Goal: Information Seeking & Learning: Learn about a topic

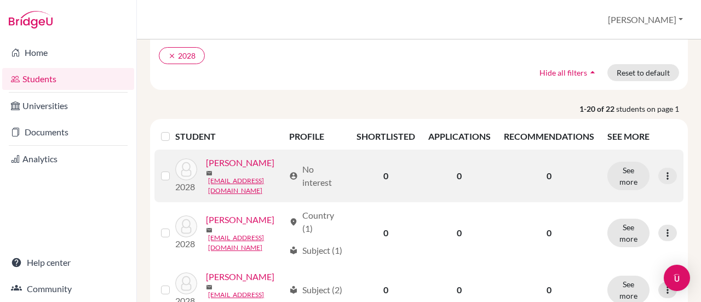
scroll to position [164, 0]
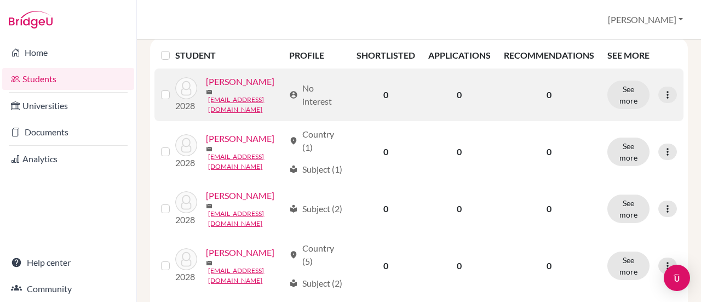
click at [215, 88] on link "[PERSON_NAME]" at bounding box center [240, 81] width 68 height 13
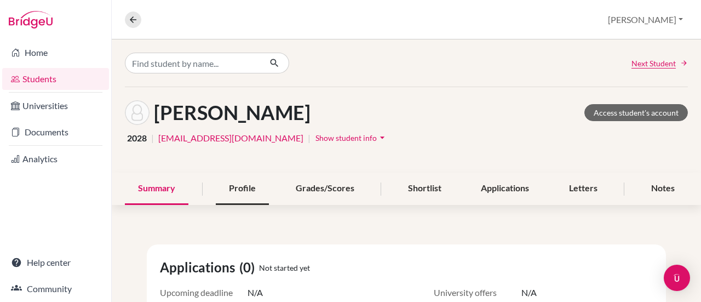
click at [234, 188] on div "Profile" at bounding box center [242, 189] width 53 height 32
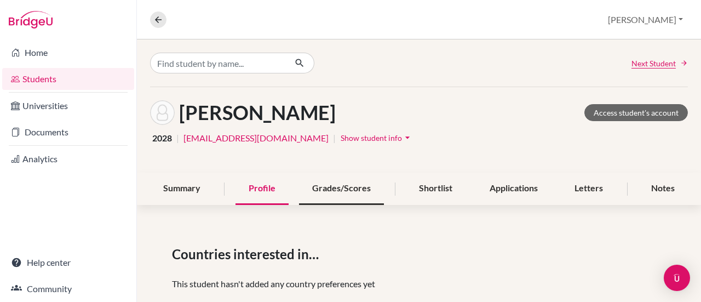
click at [335, 184] on div "Grades/Scores" at bounding box center [341, 189] width 85 height 32
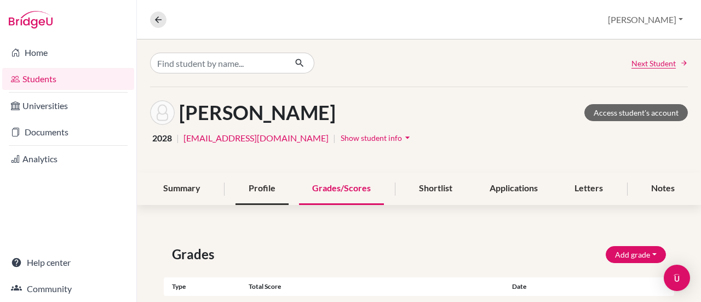
click at [256, 188] on div "Profile" at bounding box center [261, 189] width 53 height 32
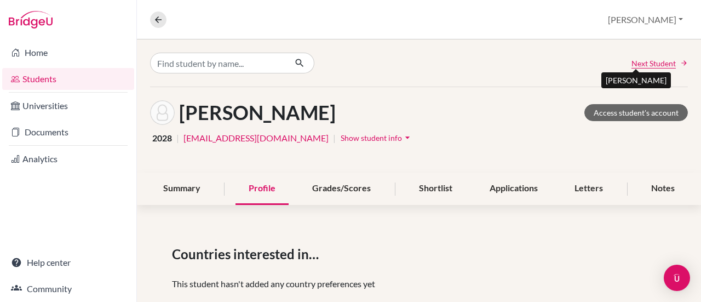
click at [666, 63] on span "Next Student" at bounding box center [653, 64] width 44 height 12
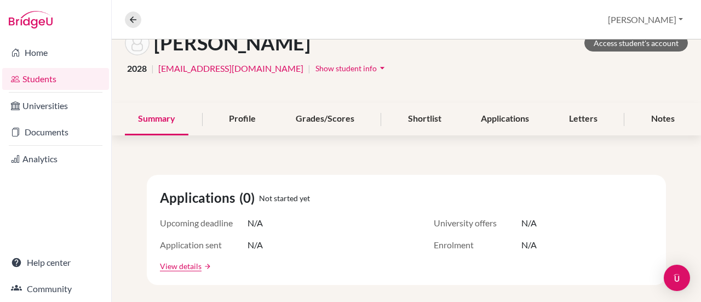
scroll to position [55, 0]
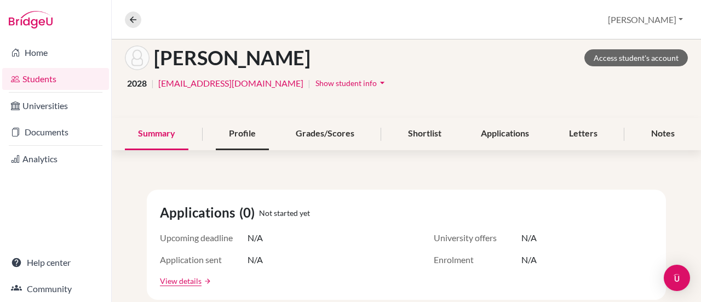
click at [235, 139] on div "Profile" at bounding box center [242, 134] width 53 height 32
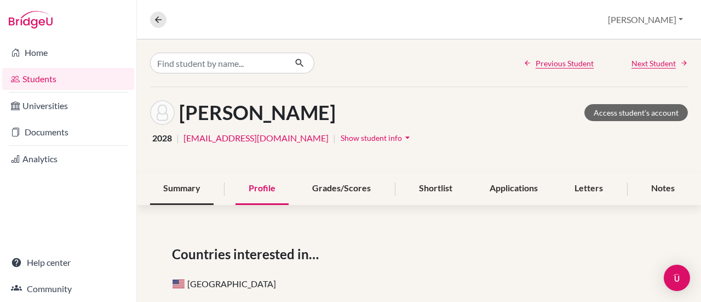
click at [170, 188] on div "Summary" at bounding box center [182, 189] width 64 height 32
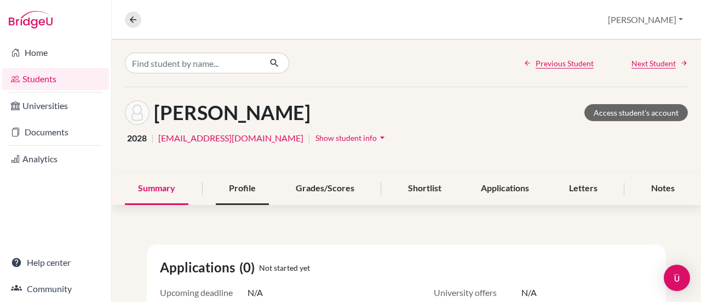
click at [246, 190] on div "Profile" at bounding box center [242, 189] width 53 height 32
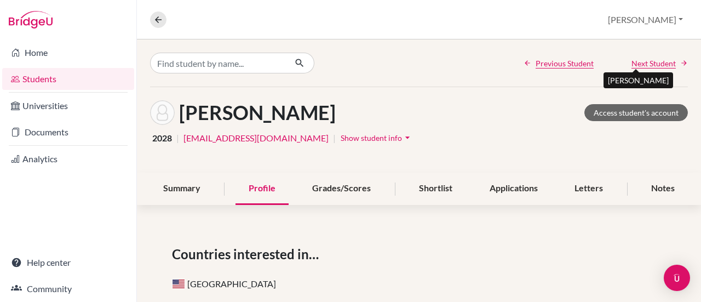
click at [634, 65] on span "Next Student" at bounding box center [653, 64] width 44 height 12
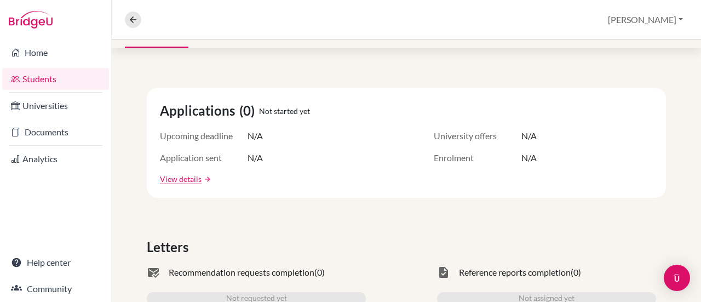
scroll to position [110, 0]
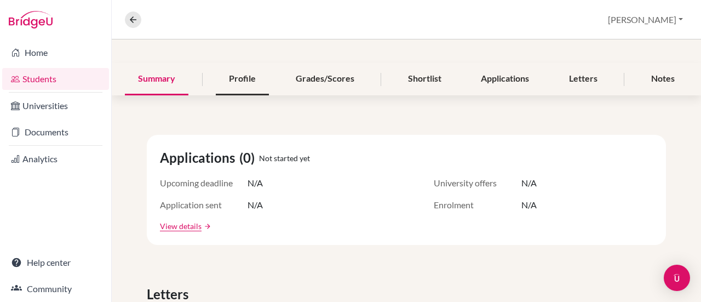
click at [240, 79] on div "Profile" at bounding box center [242, 79] width 53 height 32
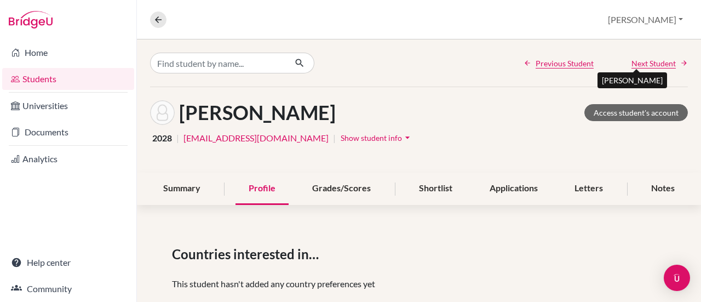
click at [653, 62] on span "Next Student" at bounding box center [653, 64] width 44 height 12
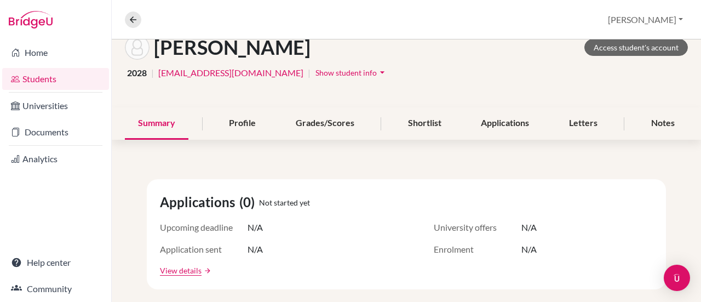
scroll to position [55, 0]
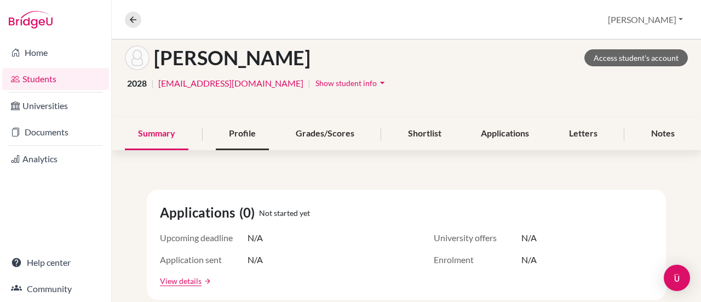
click at [235, 128] on div "Profile" at bounding box center [242, 134] width 53 height 32
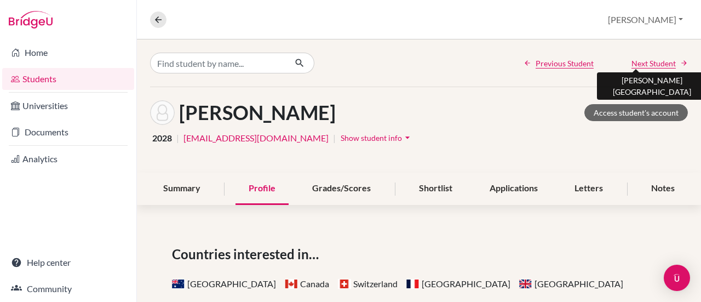
click at [652, 61] on span "Next Student" at bounding box center [653, 64] width 44 height 12
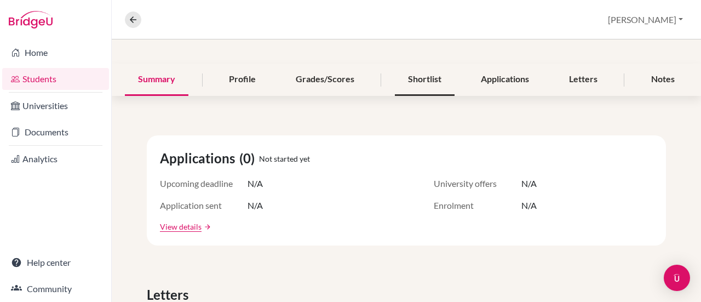
scroll to position [110, 0]
click at [231, 75] on div "Profile" at bounding box center [242, 79] width 53 height 32
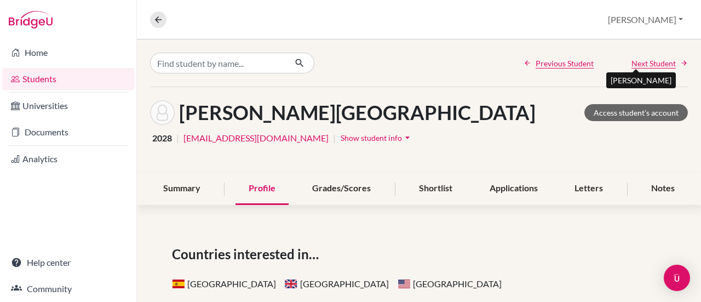
click at [631, 61] on span "Next Student" at bounding box center [653, 64] width 44 height 12
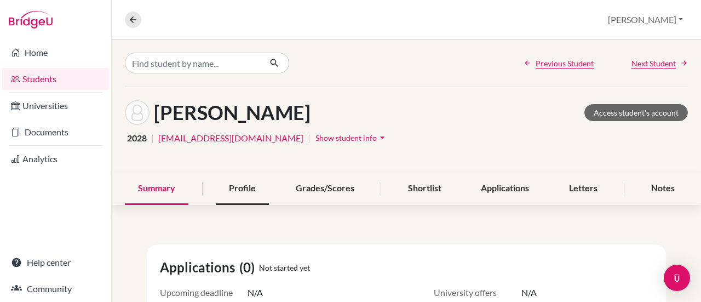
click at [226, 193] on div "Profile" at bounding box center [242, 189] width 53 height 32
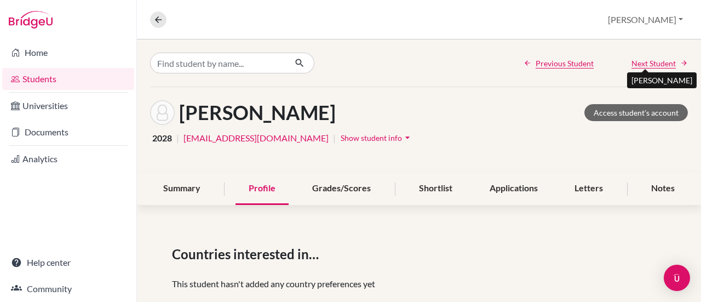
click at [634, 60] on span "Next Student" at bounding box center [653, 64] width 44 height 12
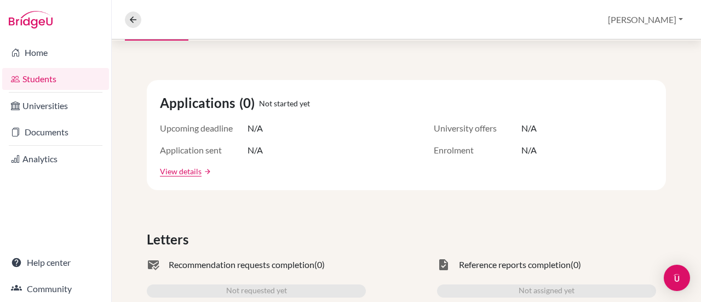
scroll to position [55, 0]
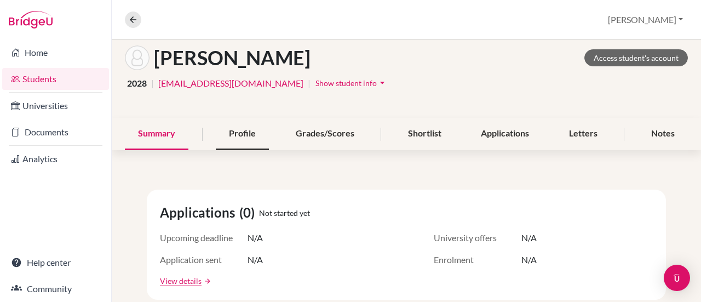
click at [232, 132] on div "Profile" at bounding box center [242, 134] width 53 height 32
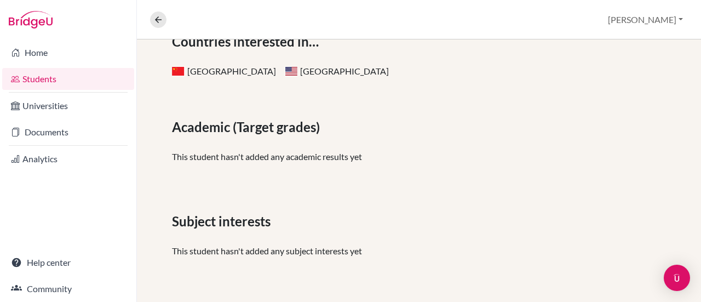
scroll to position [274, 0]
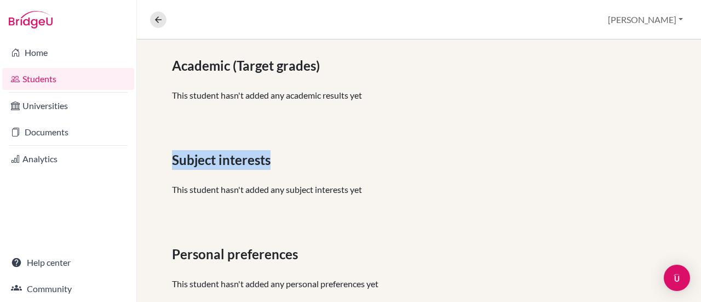
drag, startPoint x: 170, startPoint y: 160, endPoint x: 277, endPoint y: 160, distance: 106.8
click at [277, 160] on div "Countries interested in… China United States of America Academic (Target grades…" at bounding box center [419, 134] width 564 height 381
copy span "Subject interests"
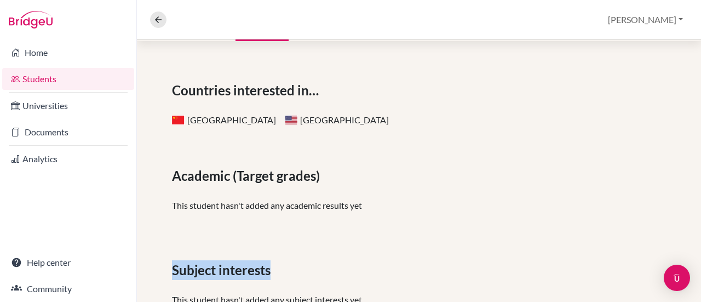
scroll to position [0, 0]
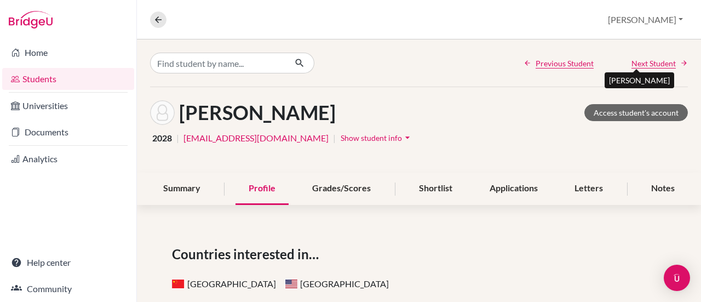
click at [653, 64] on span "Next Student" at bounding box center [653, 64] width 44 height 12
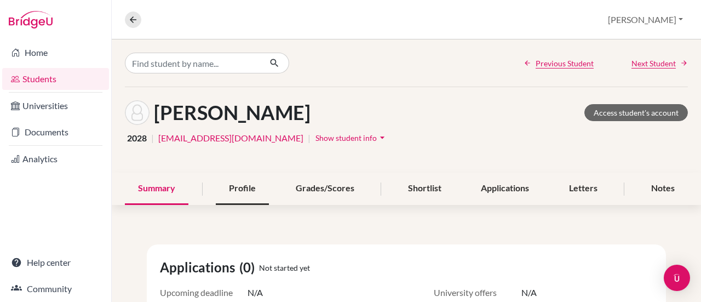
click at [237, 197] on div "Profile" at bounding box center [242, 189] width 53 height 32
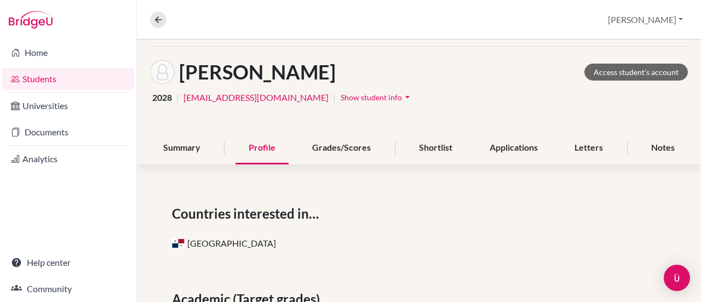
scroll to position [14, 0]
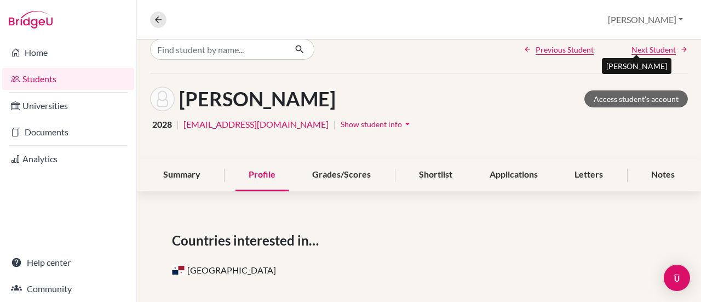
click at [652, 51] on span "Next Student" at bounding box center [653, 50] width 44 height 12
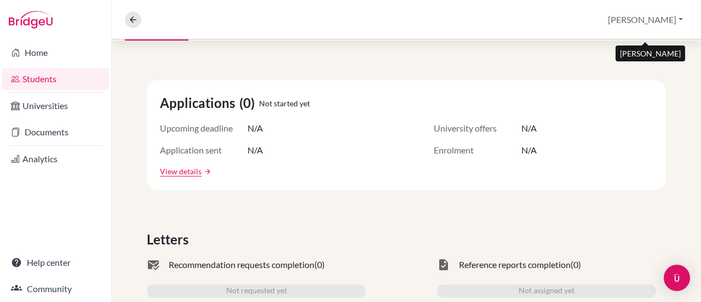
scroll to position [55, 0]
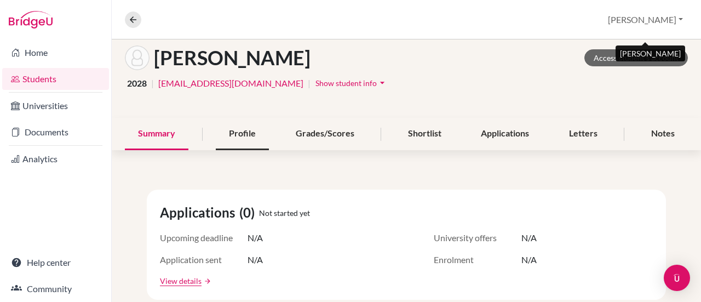
click at [237, 133] on div "Profile" at bounding box center [242, 134] width 53 height 32
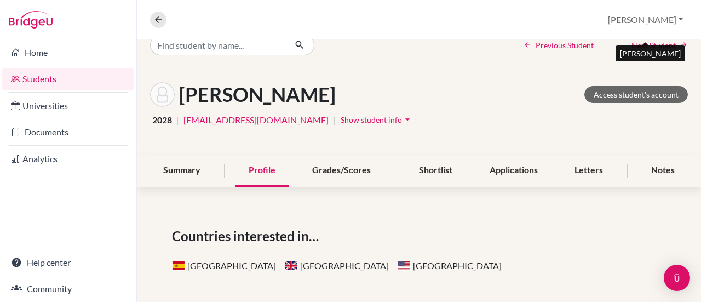
scroll to position [14, 0]
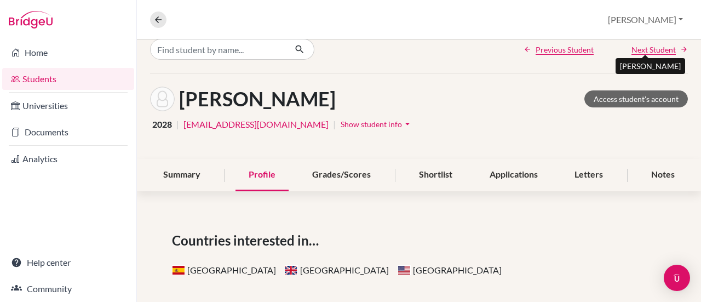
click at [650, 48] on span "Next Student" at bounding box center [653, 50] width 44 height 12
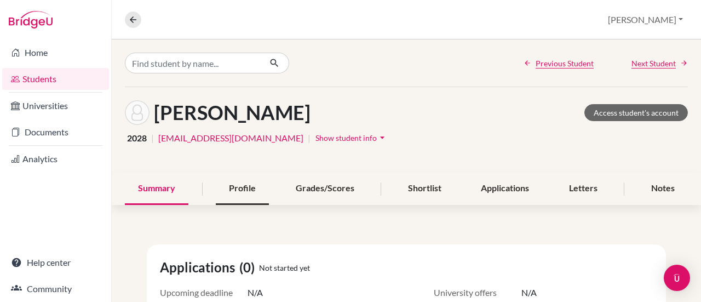
click at [230, 187] on div "Profile" at bounding box center [242, 189] width 53 height 32
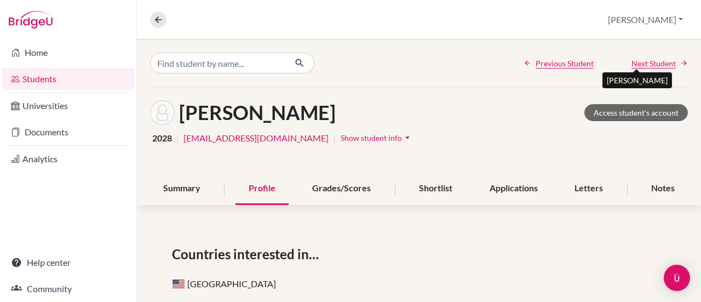
click at [639, 63] on span "Next Student" at bounding box center [653, 64] width 44 height 12
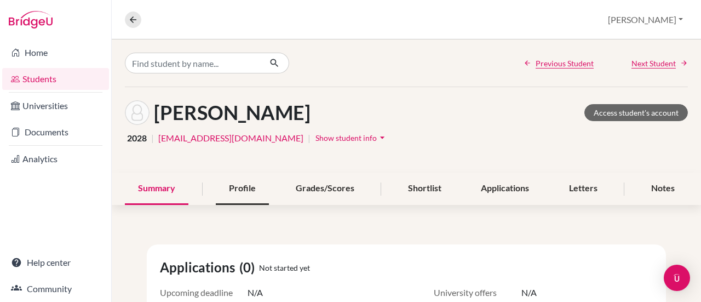
click at [217, 189] on div "Profile" at bounding box center [242, 189] width 53 height 32
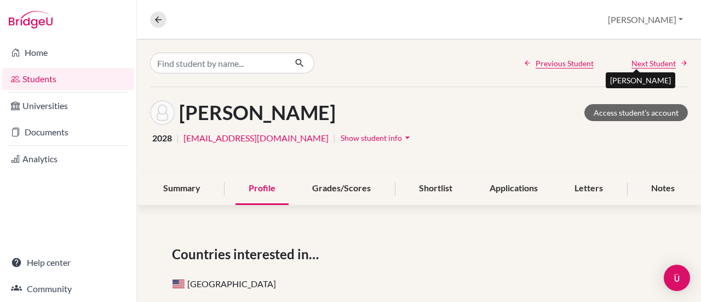
click at [648, 60] on span "Next Student" at bounding box center [653, 64] width 44 height 12
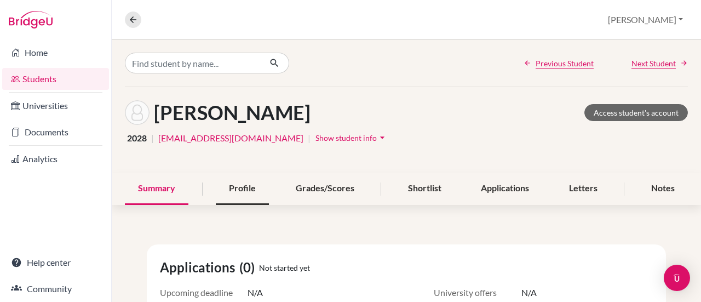
click at [231, 189] on div "Profile" at bounding box center [242, 189] width 53 height 32
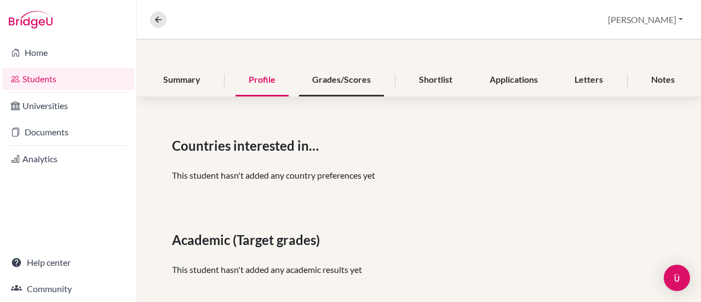
scroll to position [110, 0]
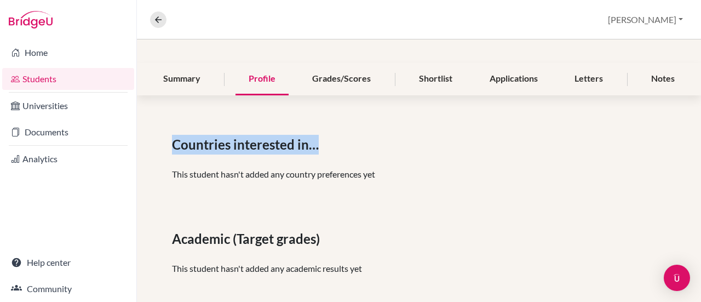
drag, startPoint x: 320, startPoint y: 148, endPoint x: 160, endPoint y: 132, distance: 160.7
click at [160, 132] on div "Countries interested in… This student hasn't added any country preferences yet …" at bounding box center [419, 298] width 564 height 381
copy span "Countries interested in…"
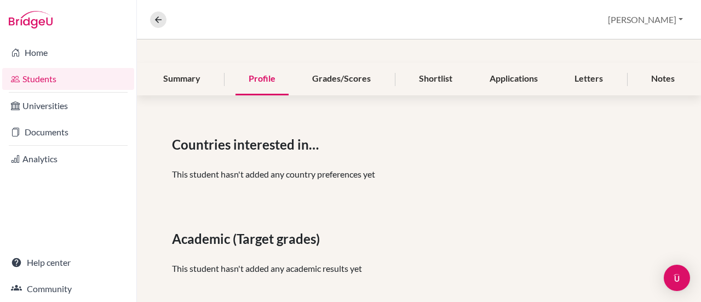
click at [386, 188] on div "Countries interested in… This student hasn't added any country preferences yet" at bounding box center [419, 162] width 494 height 55
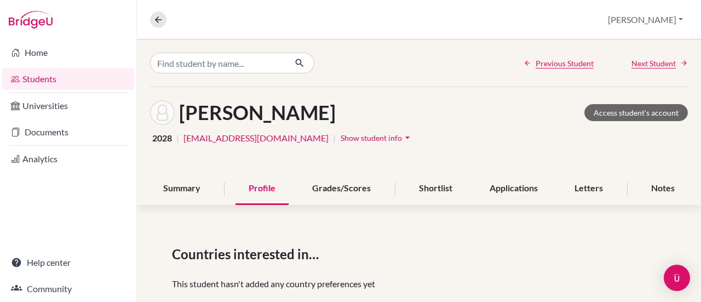
scroll to position [0, 0]
click at [644, 59] on span "Next Student" at bounding box center [653, 64] width 44 height 12
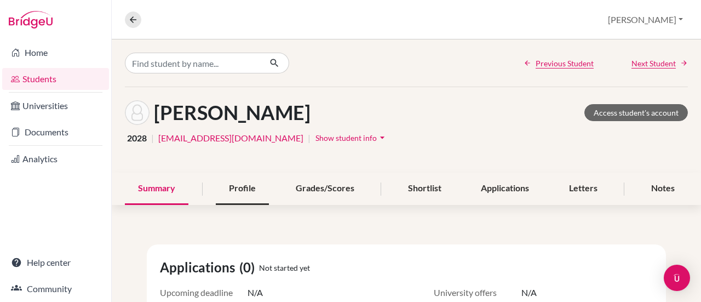
click at [239, 183] on div "Profile" at bounding box center [242, 189] width 53 height 32
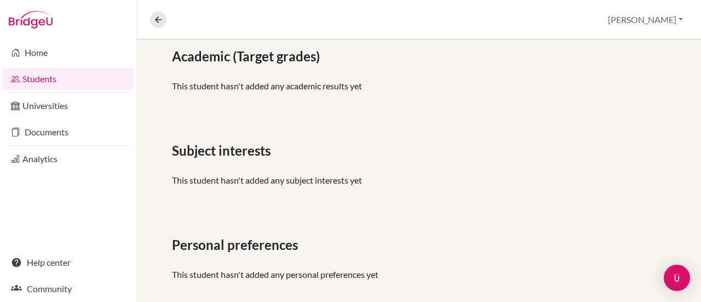
scroll to position [242, 0]
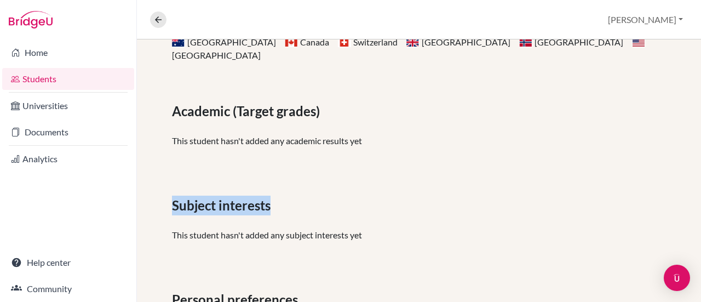
drag, startPoint x: 277, startPoint y: 192, endPoint x: 156, endPoint y: 191, distance: 120.5
click at [156, 191] on div "Countries interested in… [GEOGRAPHIC_DATA] [GEOGRAPHIC_DATA] [GEOGRAPHIC_DATA] …" at bounding box center [419, 173] width 564 height 394
copy span "Subject interests"
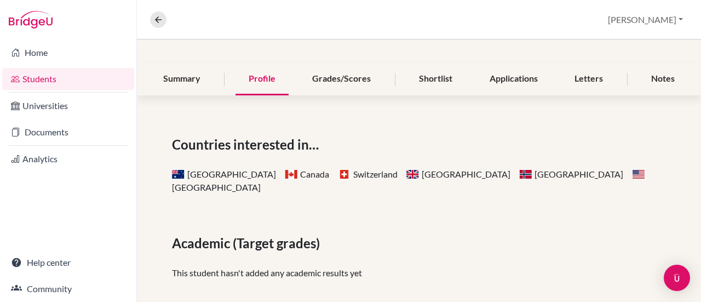
scroll to position [0, 0]
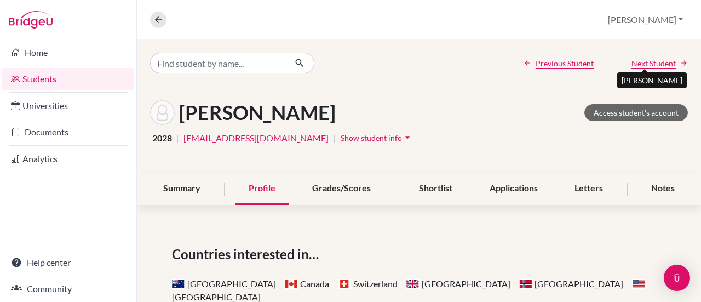
click at [653, 64] on span "Next Student" at bounding box center [653, 64] width 44 height 12
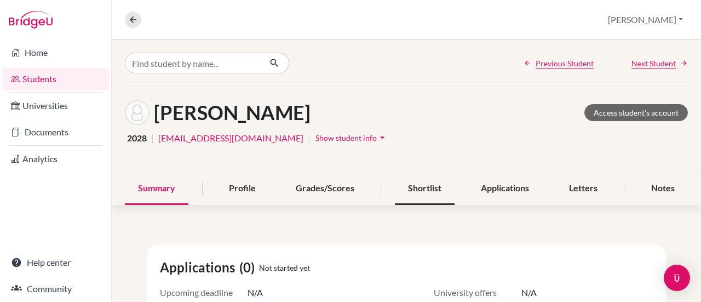
scroll to position [55, 0]
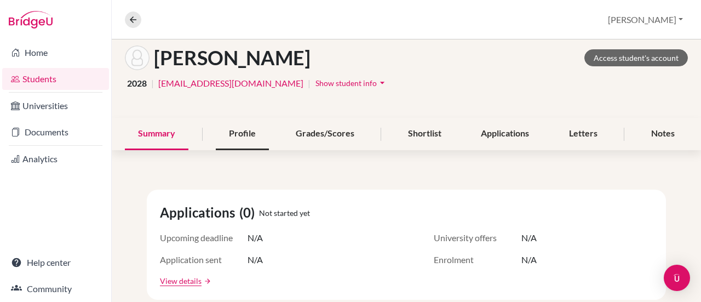
click at [235, 134] on div "Profile" at bounding box center [242, 134] width 53 height 32
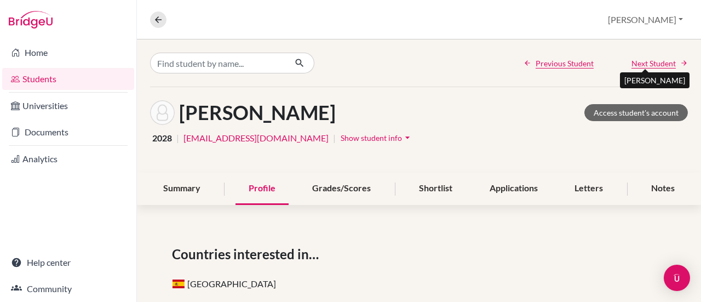
click at [645, 65] on span "Next Student" at bounding box center [653, 64] width 44 height 12
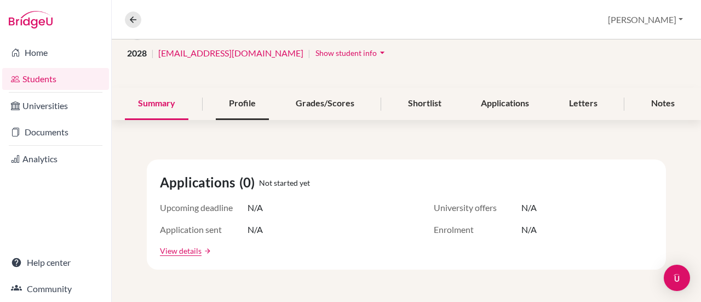
scroll to position [110, 0]
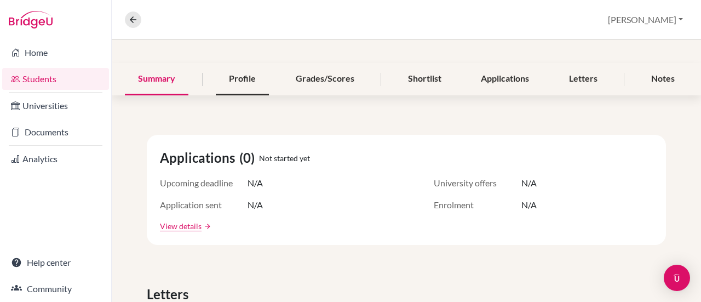
click at [225, 81] on div "Profile" at bounding box center [242, 79] width 53 height 32
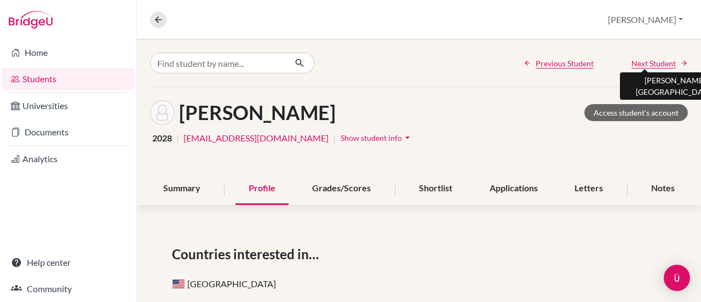
click at [648, 61] on span "Next Student" at bounding box center [653, 64] width 44 height 12
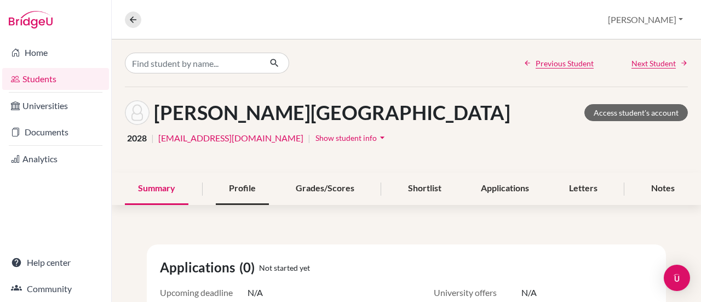
click at [234, 188] on div "Profile" at bounding box center [242, 189] width 53 height 32
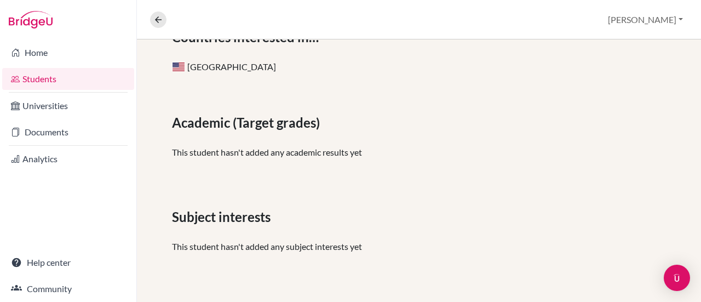
scroll to position [164, 0]
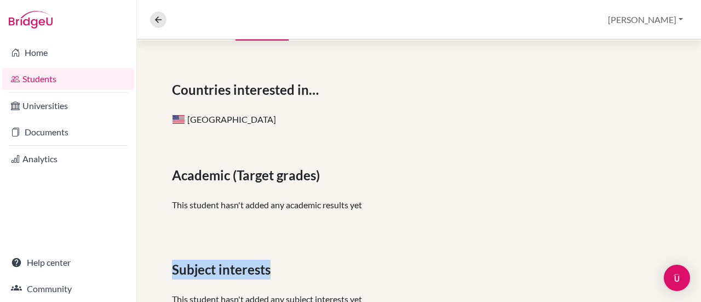
drag, startPoint x: 282, startPoint y: 274, endPoint x: 171, endPoint y: 278, distance: 111.2
click at [171, 278] on div "Countries interested in… United States of America Academic (Target grades) This…" at bounding box center [419, 244] width 564 height 381
copy span "Subject interests"
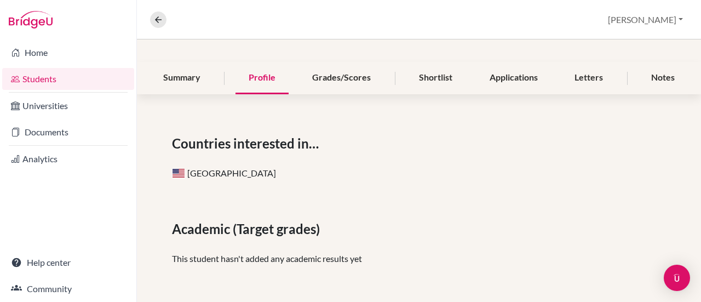
scroll to position [0, 0]
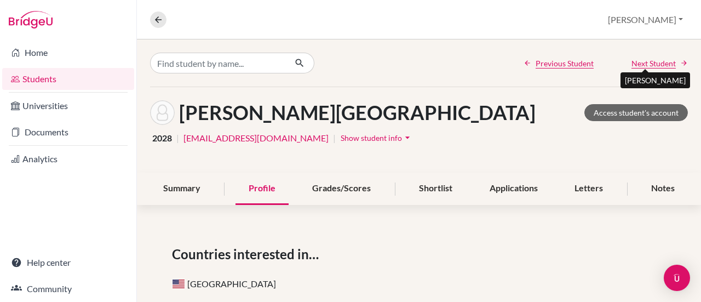
click at [651, 62] on span "Next Student" at bounding box center [653, 64] width 44 height 12
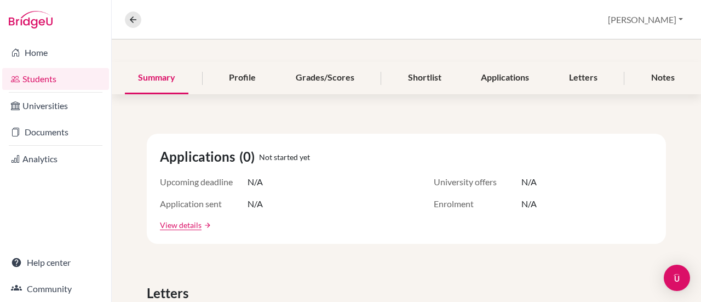
scroll to position [110, 0]
click at [233, 84] on div "Profile" at bounding box center [242, 79] width 53 height 32
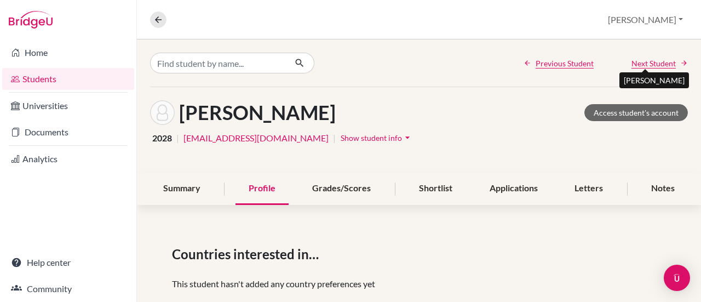
click at [658, 65] on span "Next Student" at bounding box center [653, 64] width 44 height 12
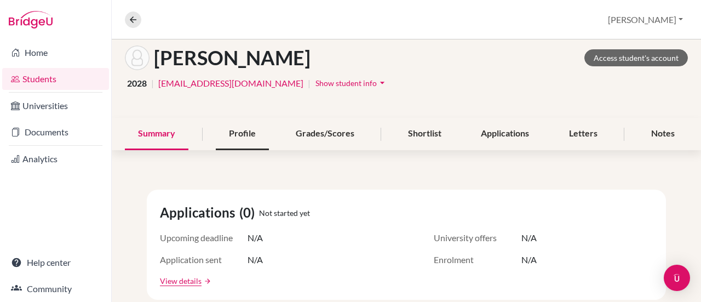
scroll to position [55, 0]
click at [233, 137] on div "Profile" at bounding box center [242, 134] width 53 height 32
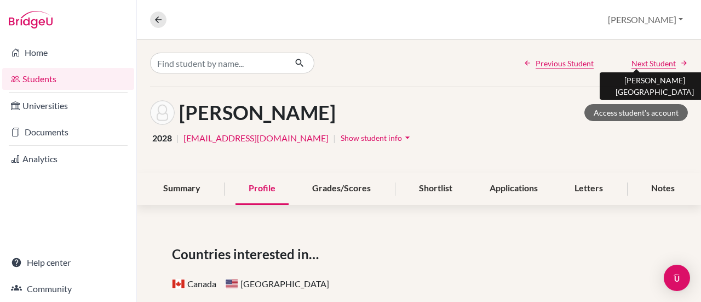
click at [633, 64] on span "Next Student" at bounding box center [653, 64] width 44 height 12
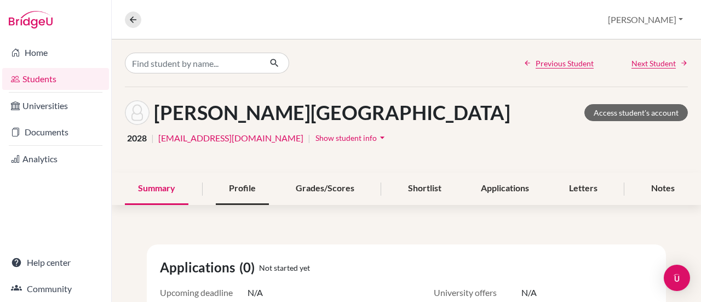
click at [238, 189] on div "Profile" at bounding box center [242, 189] width 53 height 32
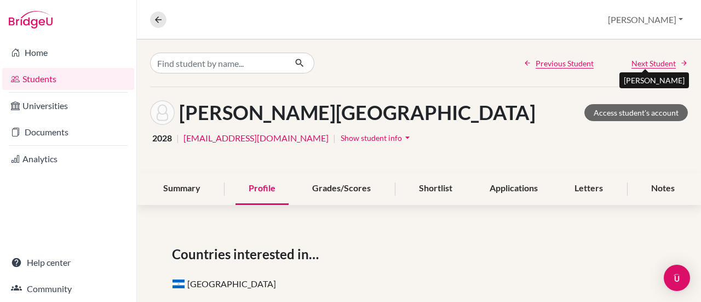
click at [640, 64] on span "Next Student" at bounding box center [653, 64] width 44 height 12
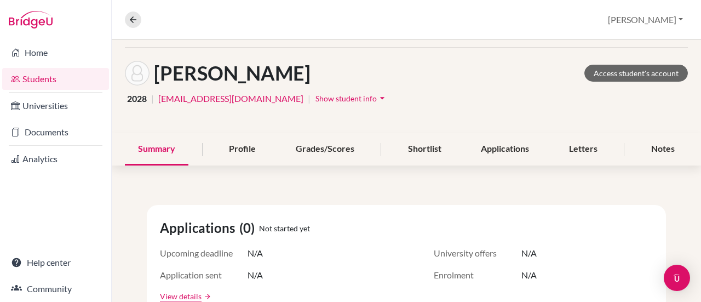
scroll to position [55, 0]
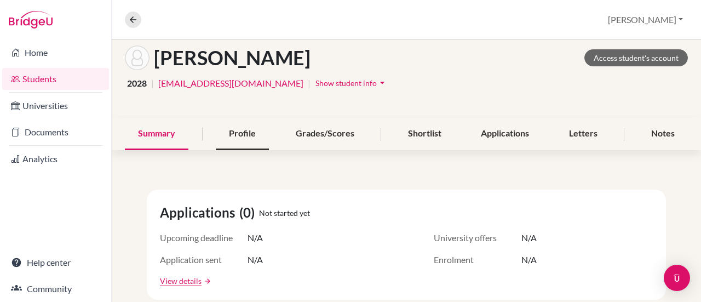
click at [244, 140] on div "Profile" at bounding box center [242, 134] width 53 height 32
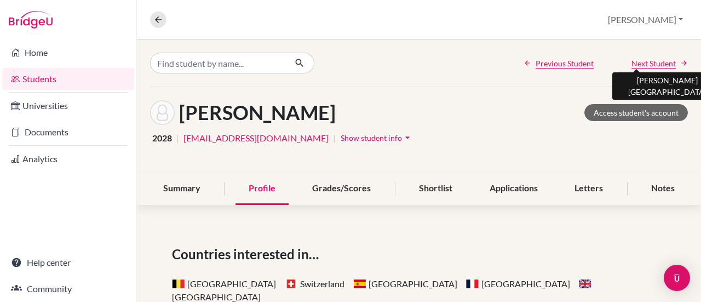
click at [646, 59] on span "Next Student" at bounding box center [653, 64] width 44 height 12
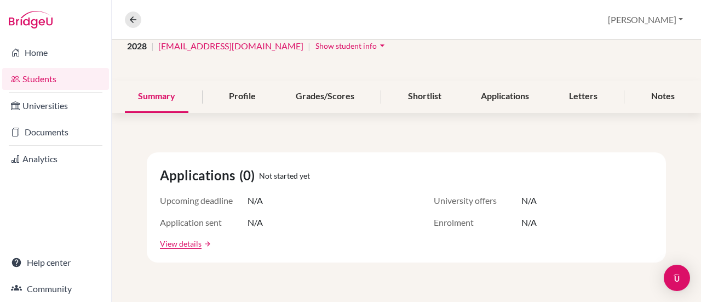
scroll to position [110, 0]
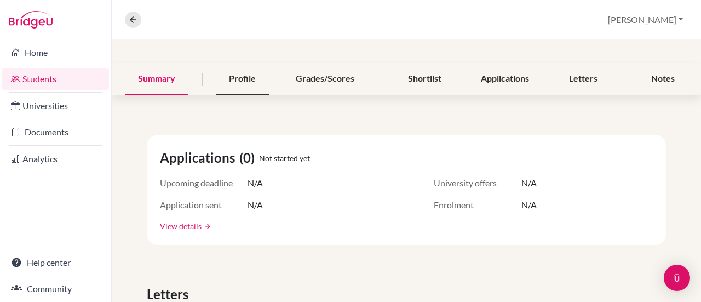
click at [245, 78] on div "Profile" at bounding box center [242, 79] width 53 height 32
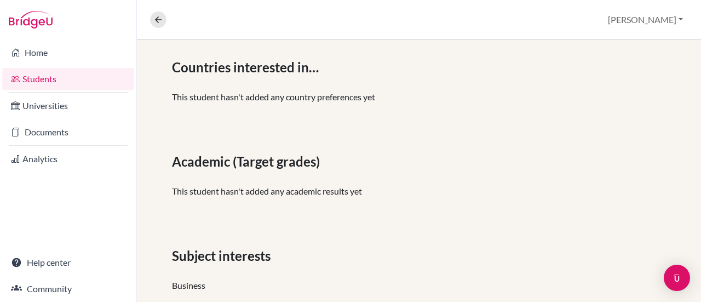
scroll to position [132, 0]
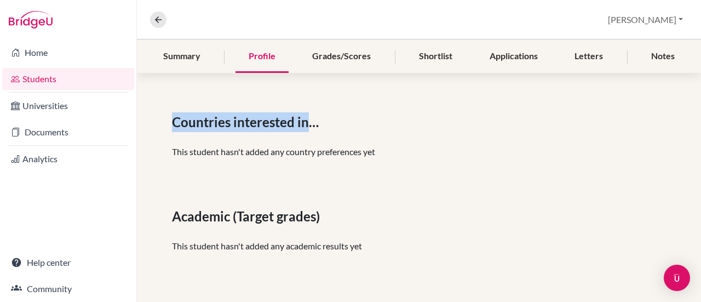
drag, startPoint x: 312, startPoint y: 122, endPoint x: 165, endPoint y: 123, distance: 146.2
click at [165, 123] on div "Countries interested in… This student hasn't added any country preferences yet …" at bounding box center [419, 276] width 564 height 381
copy span "Countries interested in"
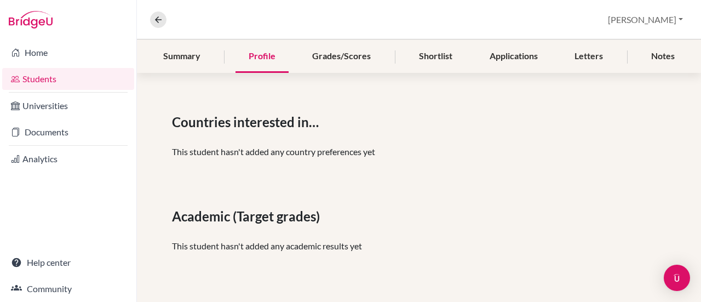
click at [440, 138] on div "Countries interested in… This student hasn't added any country preferences yet" at bounding box center [419, 139] width 494 height 55
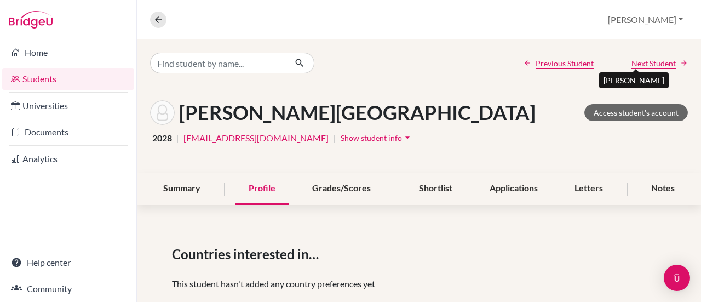
click at [658, 59] on span "Next Student" at bounding box center [653, 64] width 44 height 12
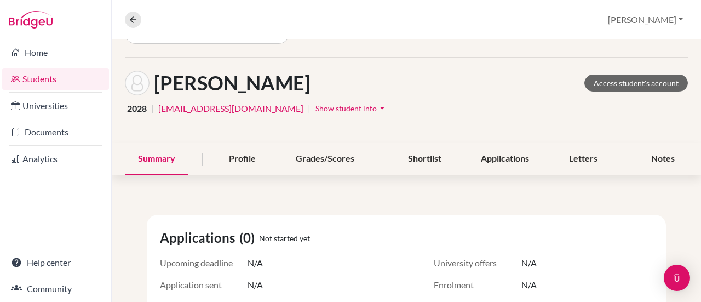
scroll to position [110, 0]
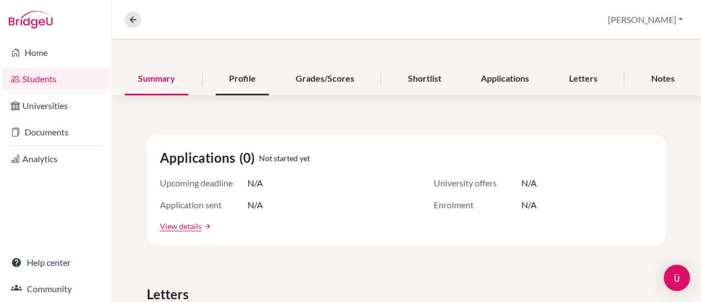
click at [239, 81] on div "Profile" at bounding box center [242, 79] width 53 height 32
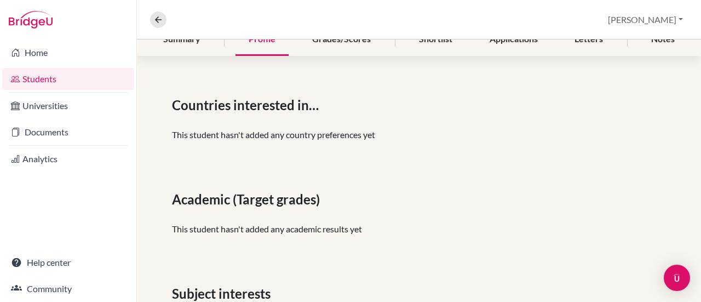
scroll to position [22, 0]
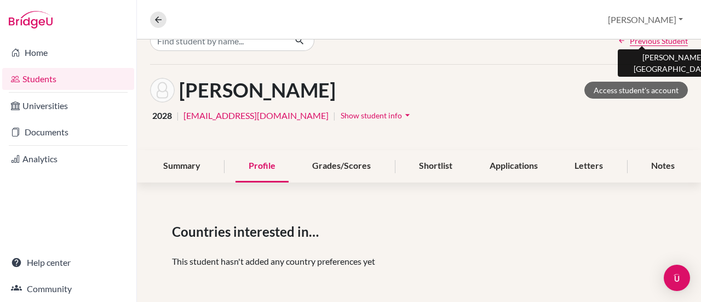
click at [635, 42] on span "Previous Student" at bounding box center [659, 41] width 58 height 12
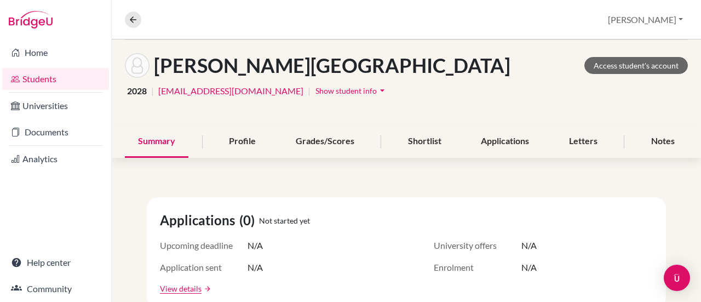
scroll to position [110, 0]
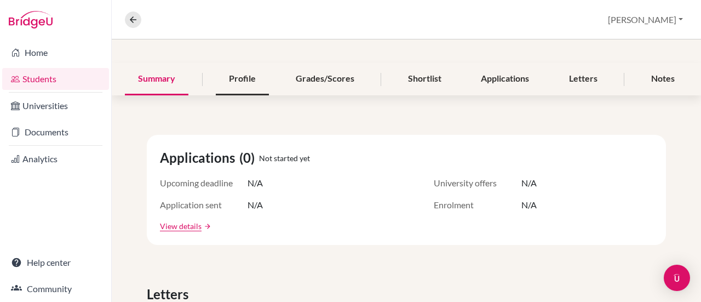
click at [231, 89] on div "Profile" at bounding box center [242, 79] width 53 height 32
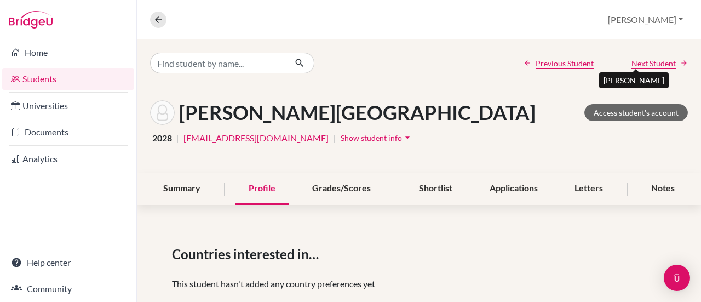
click at [639, 64] on span "Next Student" at bounding box center [653, 64] width 44 height 12
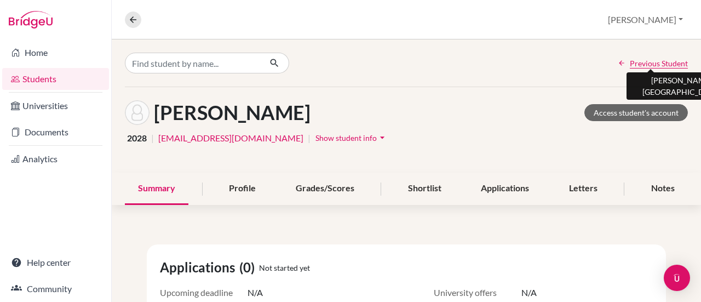
click at [640, 62] on span "Previous Student" at bounding box center [659, 64] width 58 height 12
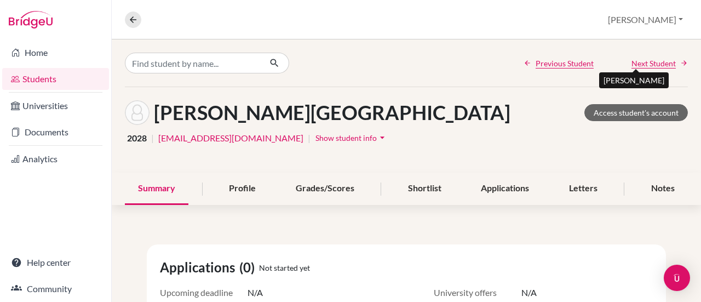
click at [640, 62] on span "Next Student" at bounding box center [653, 64] width 44 height 12
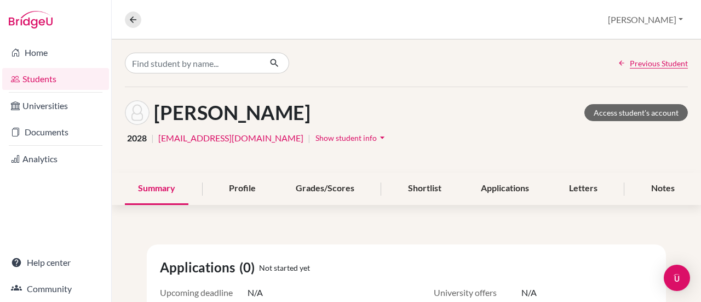
click at [640, 62] on span "Previous Student" at bounding box center [659, 64] width 58 height 12
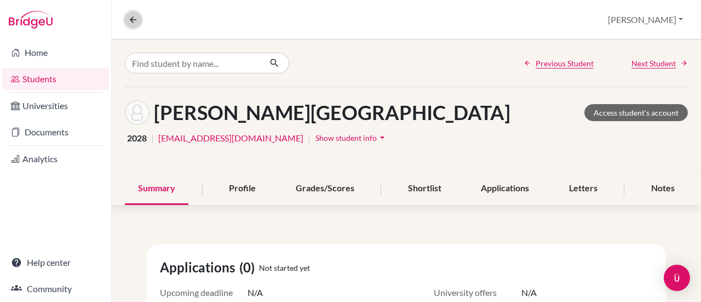
click at [128, 21] on icon at bounding box center [133, 20] width 10 height 10
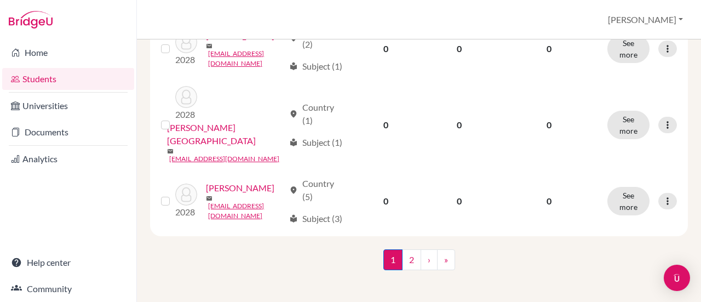
scroll to position [1260, 0]
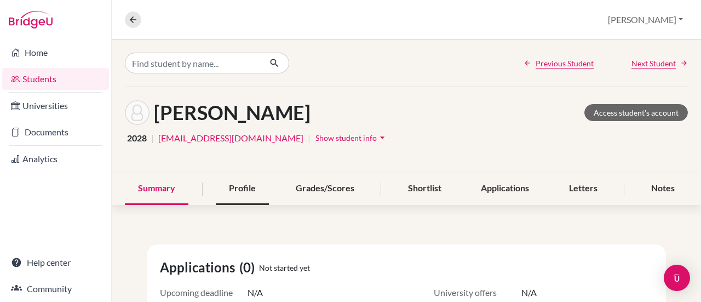
click at [233, 179] on div "Profile" at bounding box center [242, 189] width 53 height 32
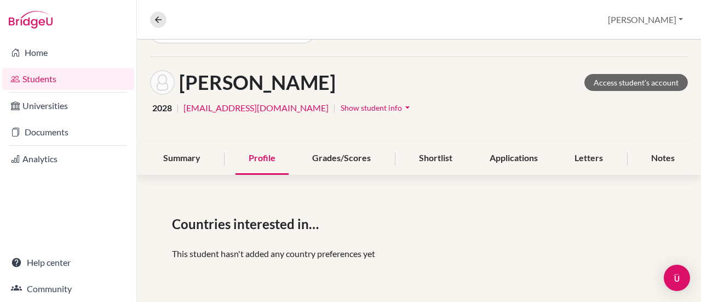
scroll to position [55, 0]
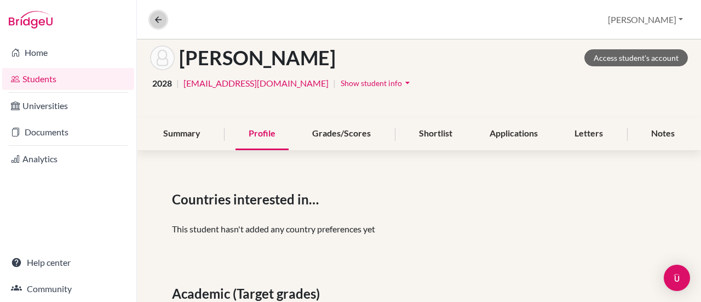
click at [160, 25] on button at bounding box center [158, 20] width 16 height 16
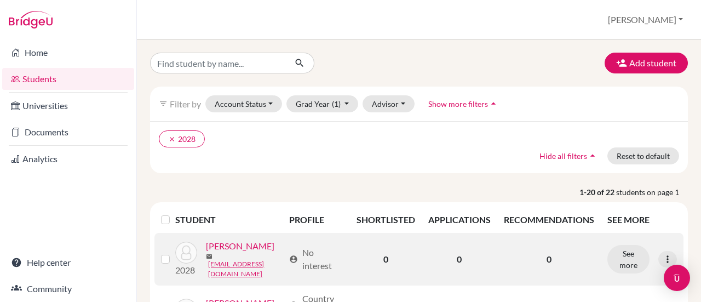
click at [206, 252] on link "[PERSON_NAME]" at bounding box center [240, 245] width 68 height 13
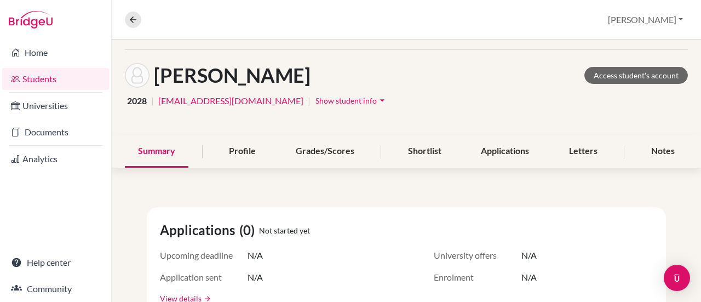
scroll to position [55, 0]
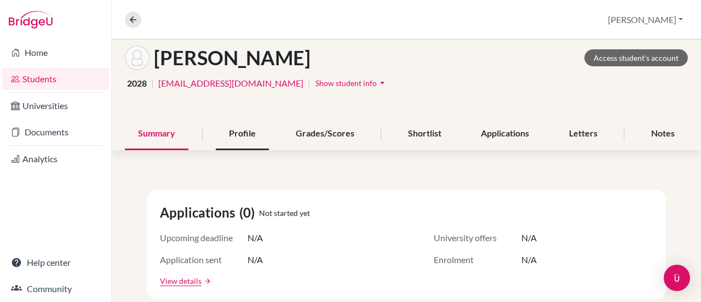
click at [229, 136] on div "Profile" at bounding box center [242, 134] width 53 height 32
